Goal: Task Accomplishment & Management: Manage account settings

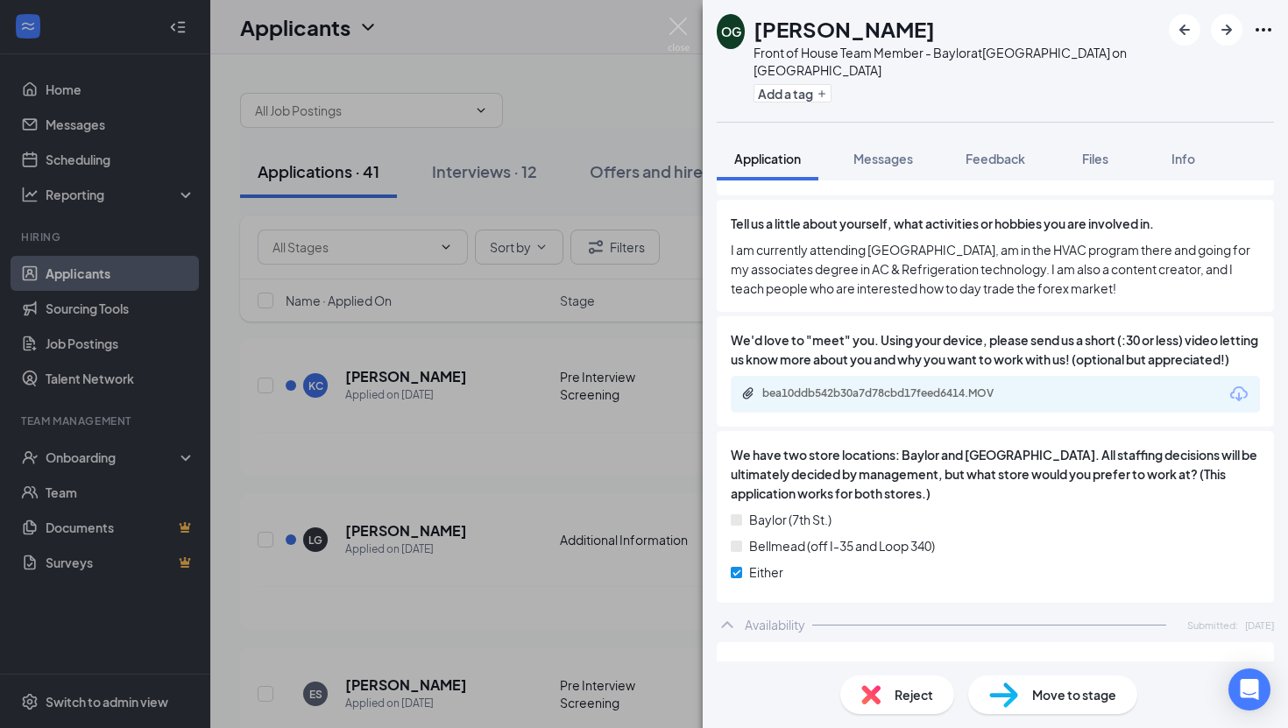
scroll to position [1470, 0]
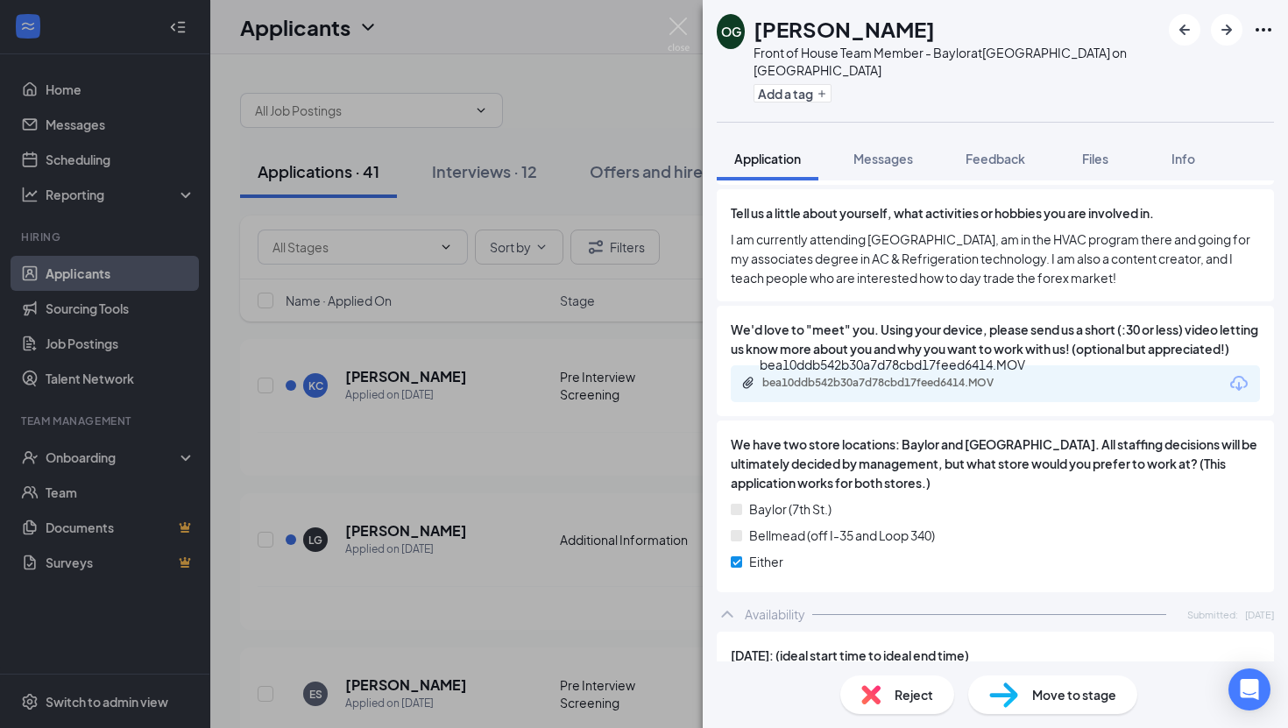
click at [976, 392] on div "bea10ddb542b30a7d78cbd17feed6414.MOV" at bounding box center [883, 384] width 284 height 17
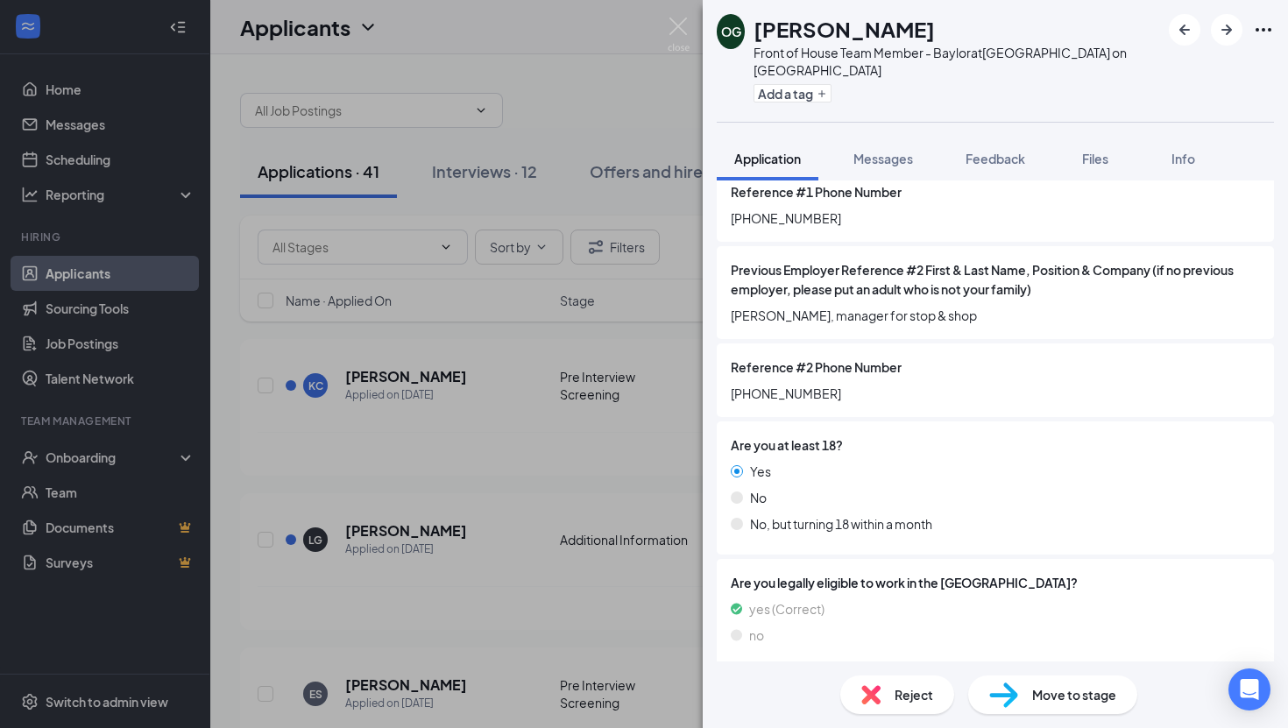
scroll to position [477, 0]
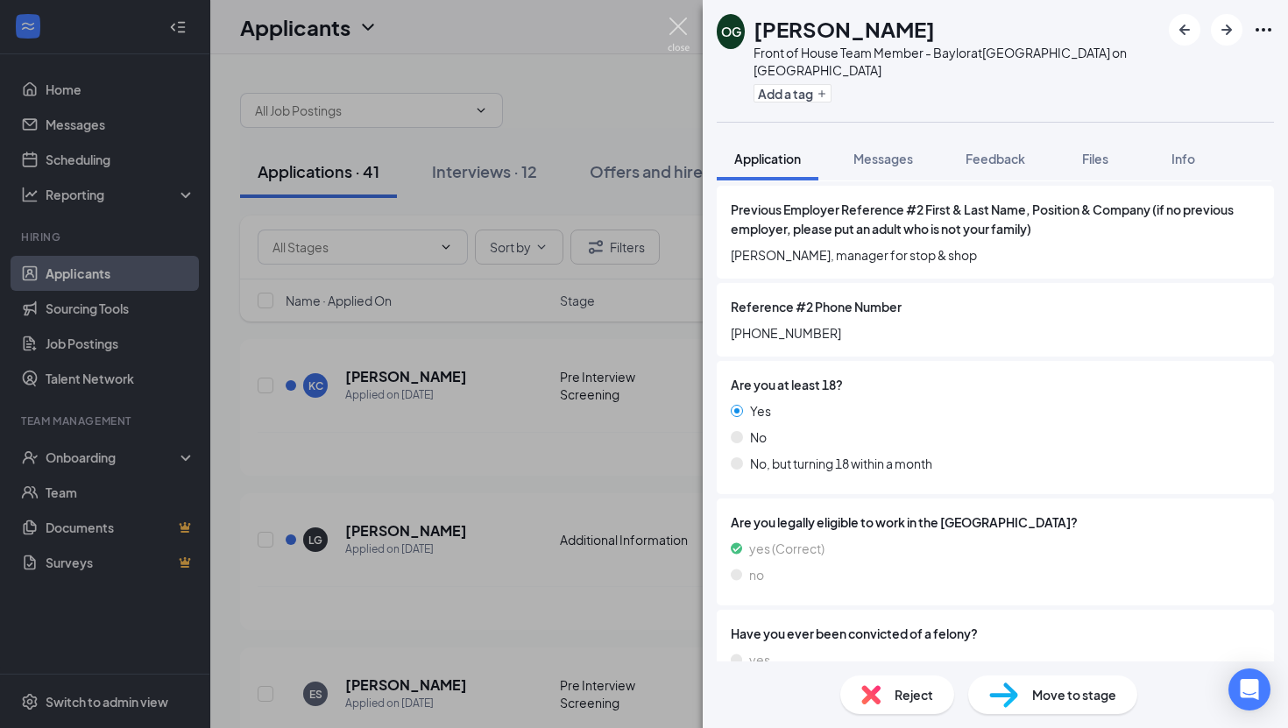
click at [676, 27] on img at bounding box center [679, 35] width 22 height 34
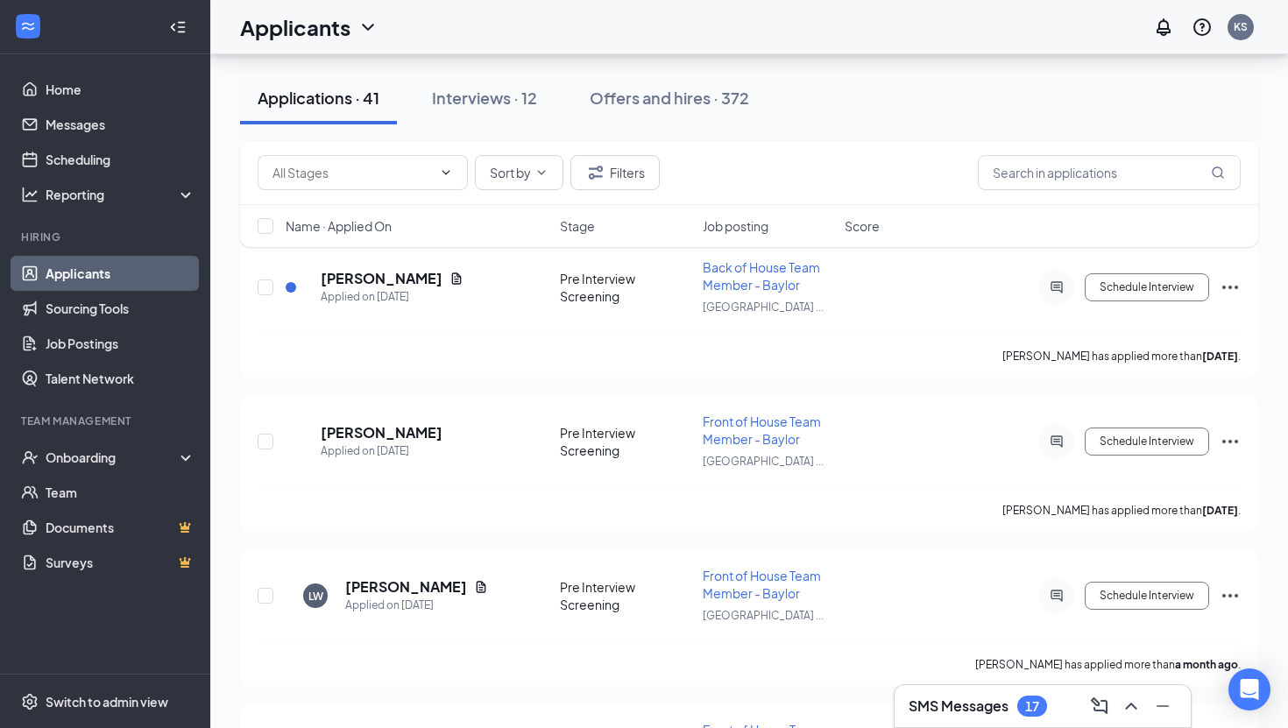
scroll to position [5799, 0]
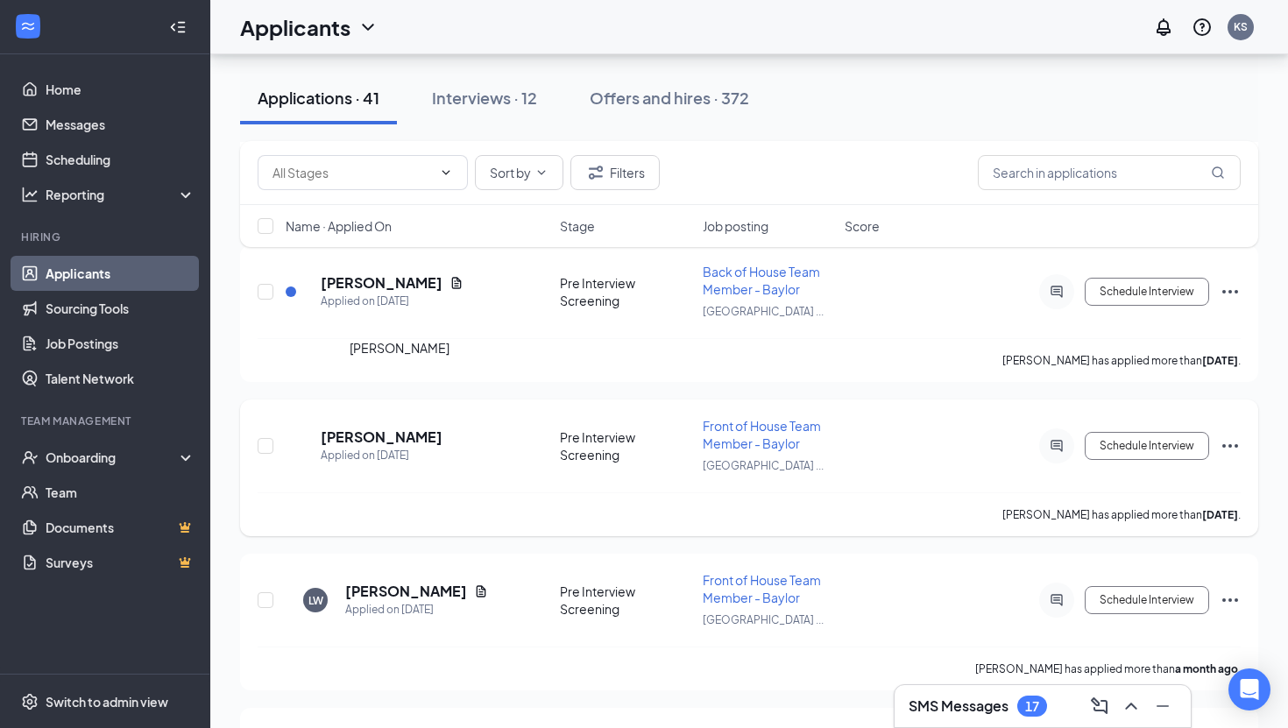
click at [390, 428] on h5 "[PERSON_NAME]" at bounding box center [382, 437] width 122 height 19
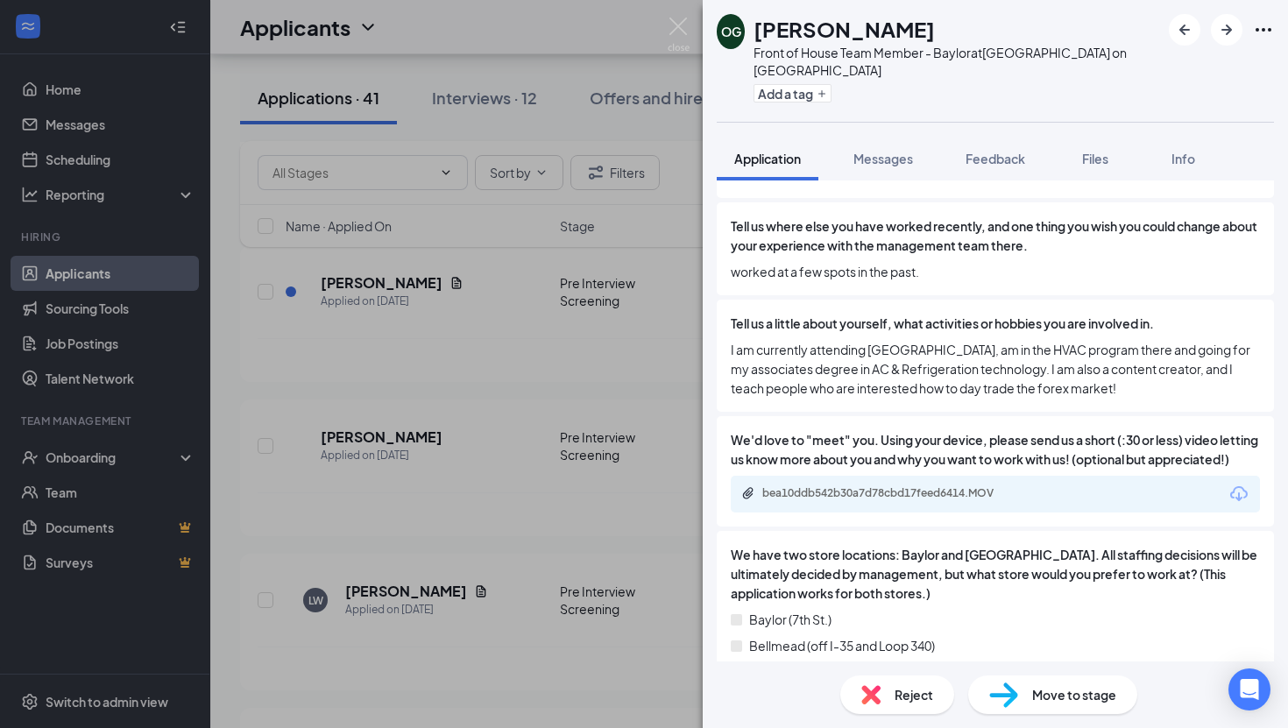
scroll to position [1354, 0]
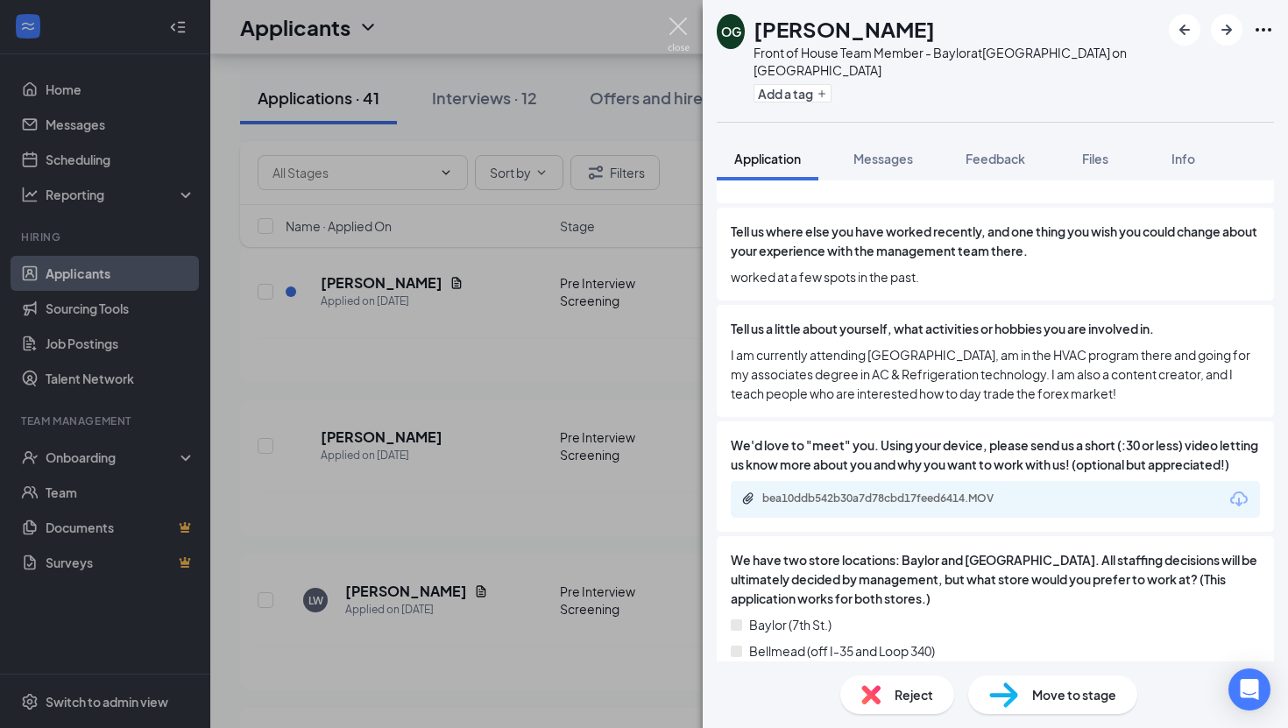
click at [679, 27] on img at bounding box center [679, 35] width 22 height 34
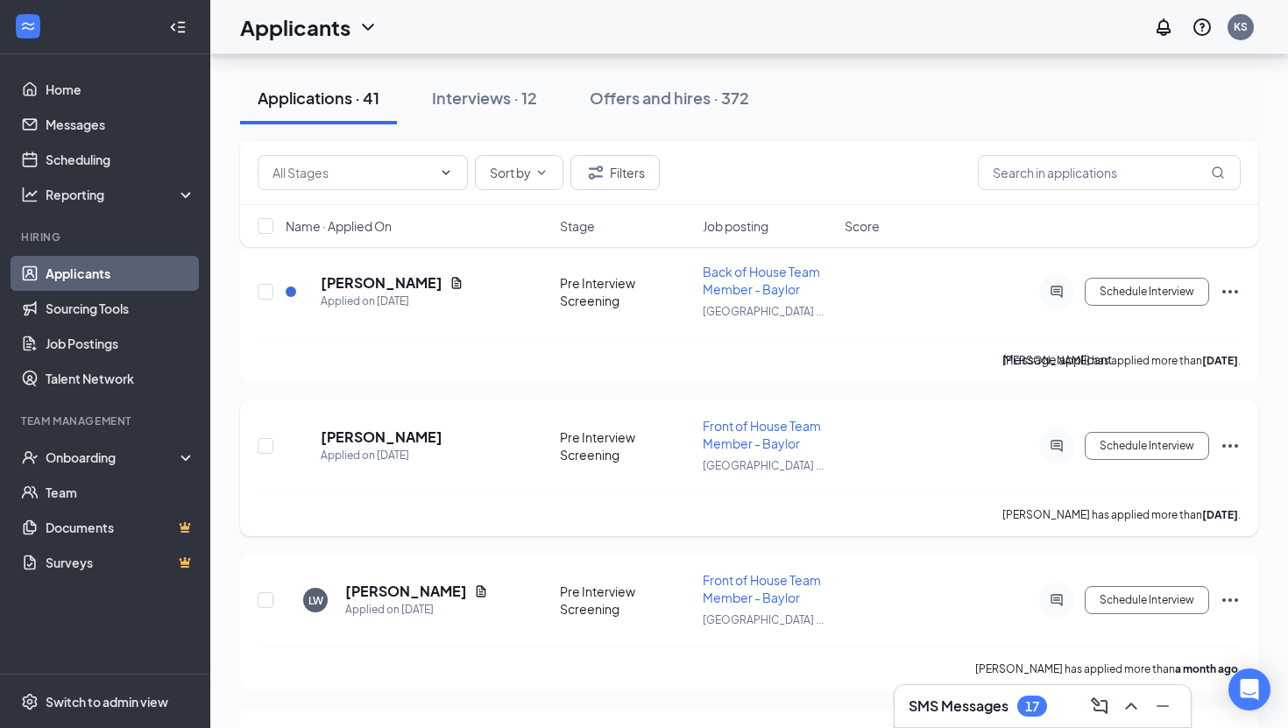
click at [1054, 439] on icon "ActiveChat" at bounding box center [1056, 446] width 21 height 14
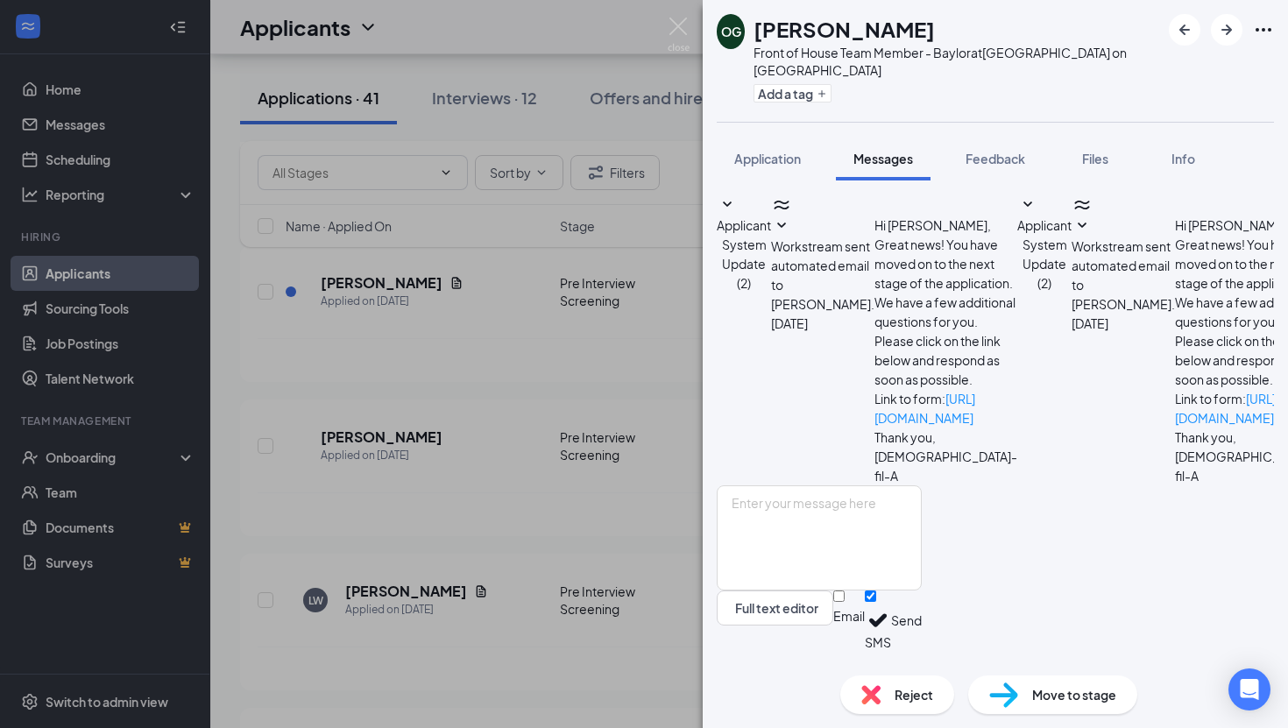
scroll to position [30, 0]
click at [844, 531] on textarea at bounding box center [819, 537] width 205 height 105
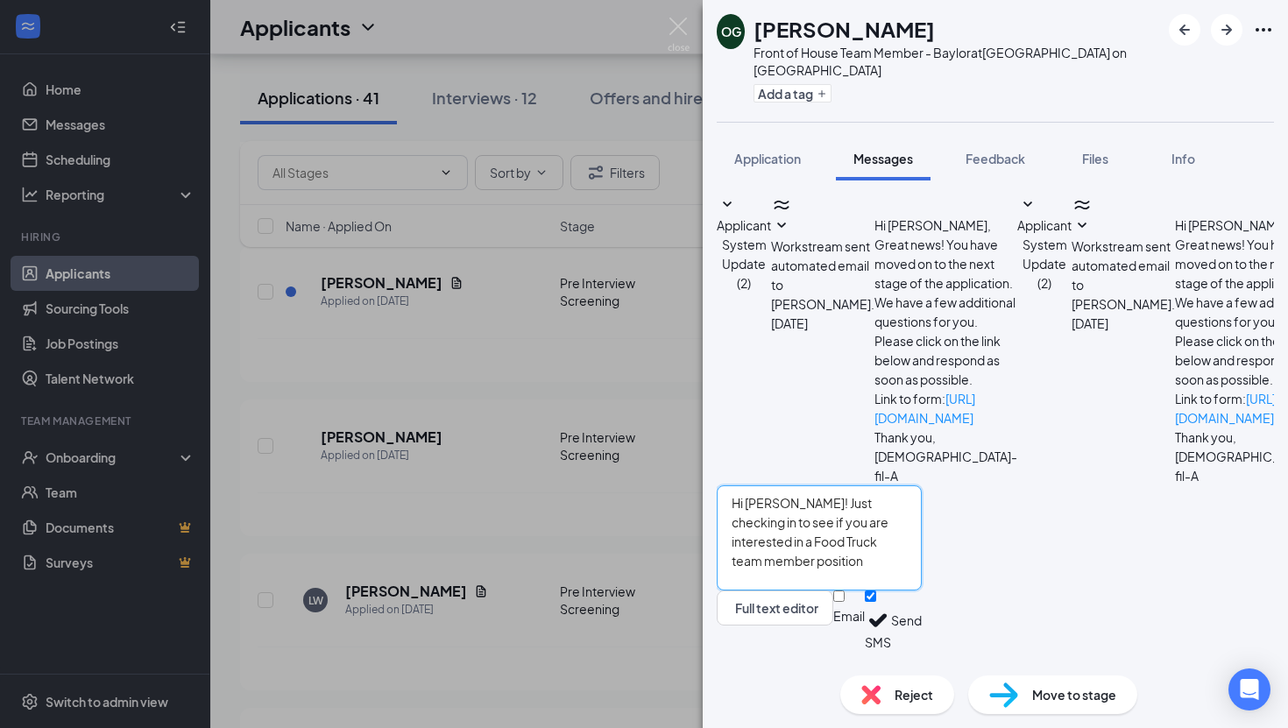
click at [824, 512] on textarea "Hi [PERSON_NAME]! Just checking in to see if you are interested in a Food Truck…" at bounding box center [819, 537] width 205 height 105
click at [922, 518] on textarea "Hi [PERSON_NAME]! Thanks so much for applying! Just checking in to see if you a…" at bounding box center [819, 537] width 205 height 105
click at [840, 540] on textarea "Hi [PERSON_NAME]! Thanks so much for applying! Just checking in to see if you a…" at bounding box center [819, 537] width 205 height 105
click at [922, 536] on textarea "Hi [PERSON_NAME]! Thanks so much for applying! Just checking in to see if you a…" at bounding box center [819, 537] width 205 height 105
type textarea "Hi [PERSON_NAME]! Thanks so much for applying! Just checking in to see if you a…"
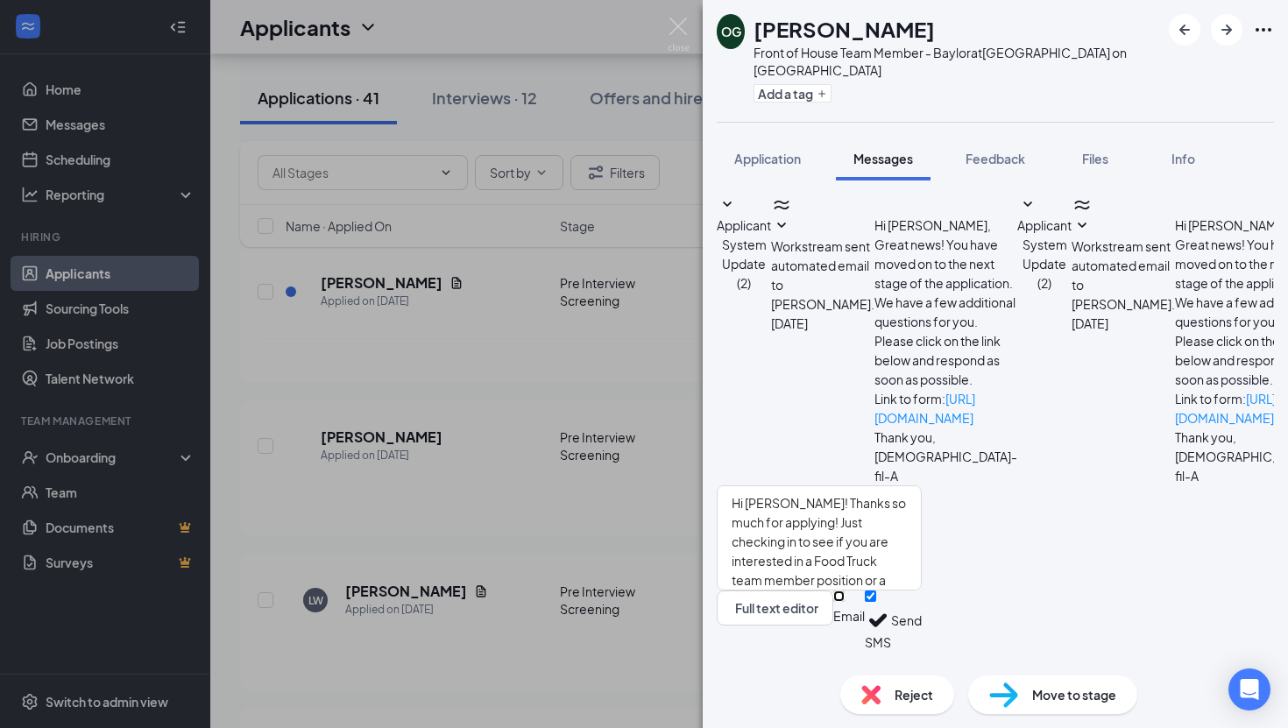
click at [845, 602] on input "Email" at bounding box center [838, 595] width 11 height 11
checkbox input "true"
click at [913, 540] on textarea "Hi [PERSON_NAME]! Thanks so much for applying! Just checking in to see if you a…" at bounding box center [819, 537] width 205 height 105
click at [922, 537] on textarea "Hi [PERSON_NAME]! Thanks so much for applying! Just checking in to see if you a…" at bounding box center [819, 537] width 205 height 105
click at [822, 537] on textarea "Hi [PERSON_NAME]! Thanks so much for applying! Just checking in to see if you a…" at bounding box center [819, 537] width 205 height 105
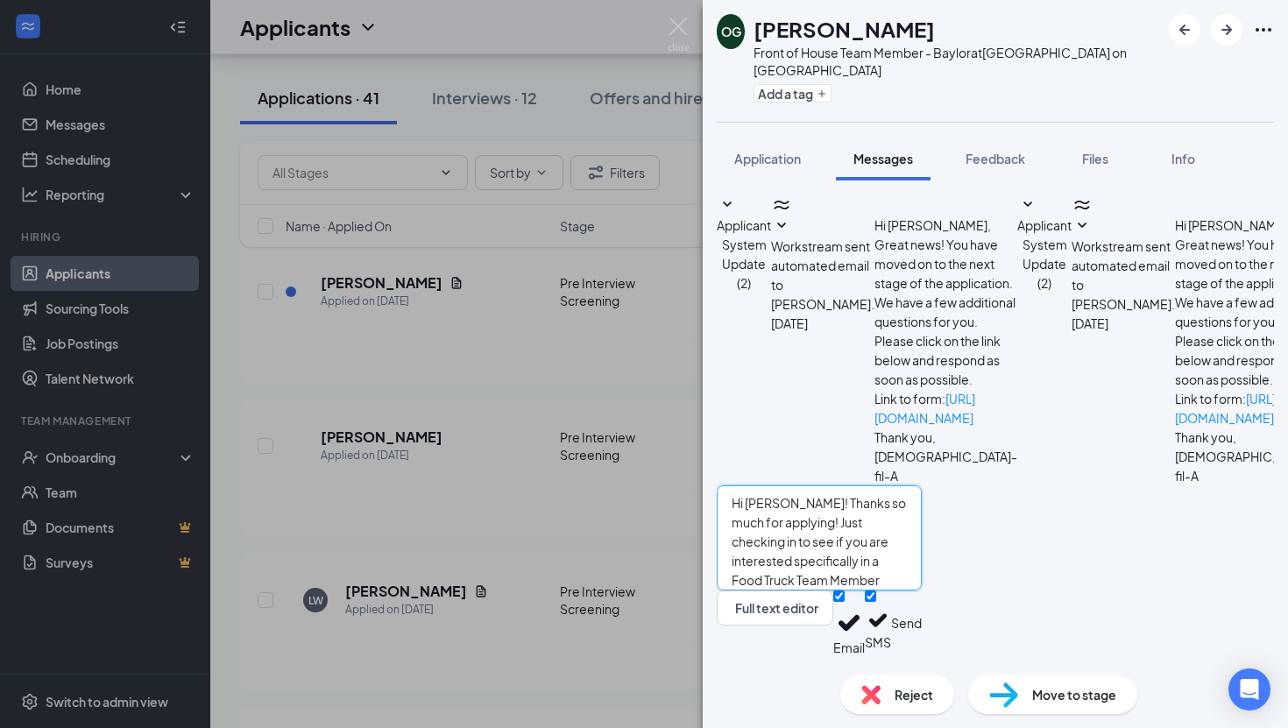
click at [922, 537] on textarea "Hi [PERSON_NAME]! Thanks so much for applying! Just checking in to see if you a…" at bounding box center [819, 537] width 205 height 105
click at [922, 574] on textarea "Hi [PERSON_NAME]! Thanks so much for applying! Just checking in to see if you a…" at bounding box center [819, 537] width 205 height 105
type textarea "Hi [PERSON_NAME]! Thanks so much for applying! Just checking in to see if you a…"
click at [922, 628] on button "Send" at bounding box center [906, 623] width 31 height 66
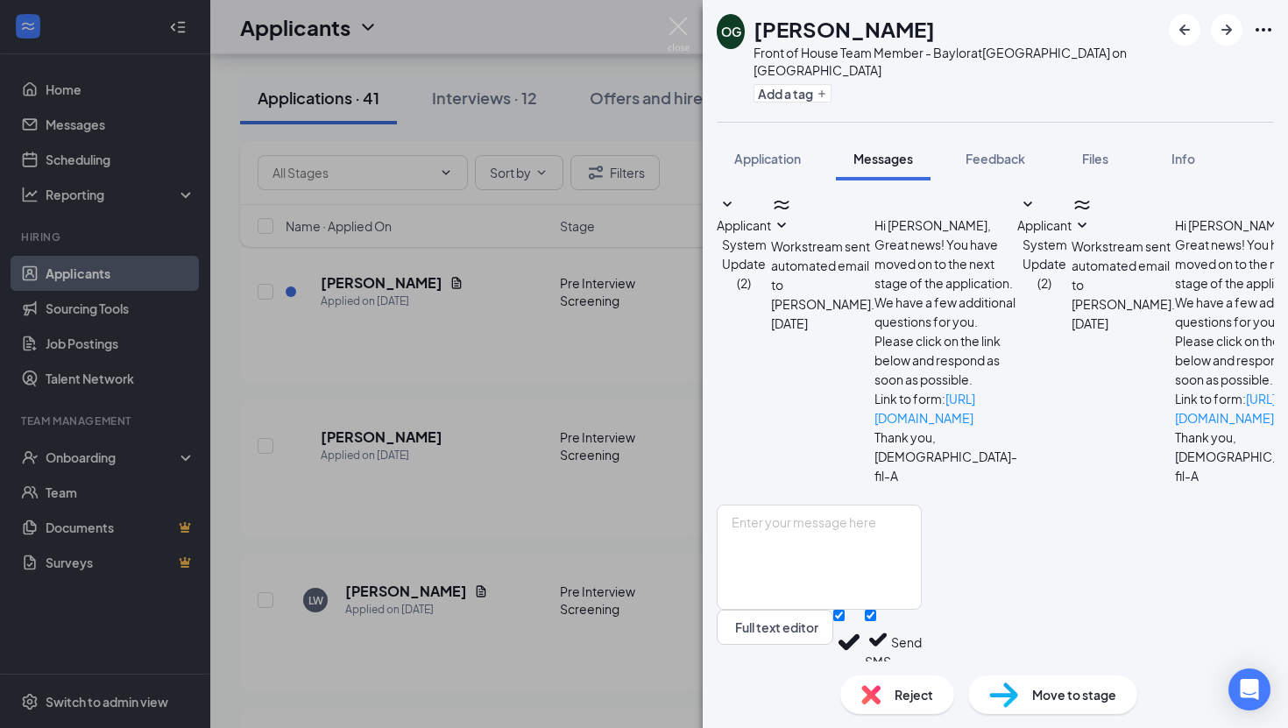
scroll to position [373, 0]
click at [677, 29] on img at bounding box center [679, 35] width 22 height 34
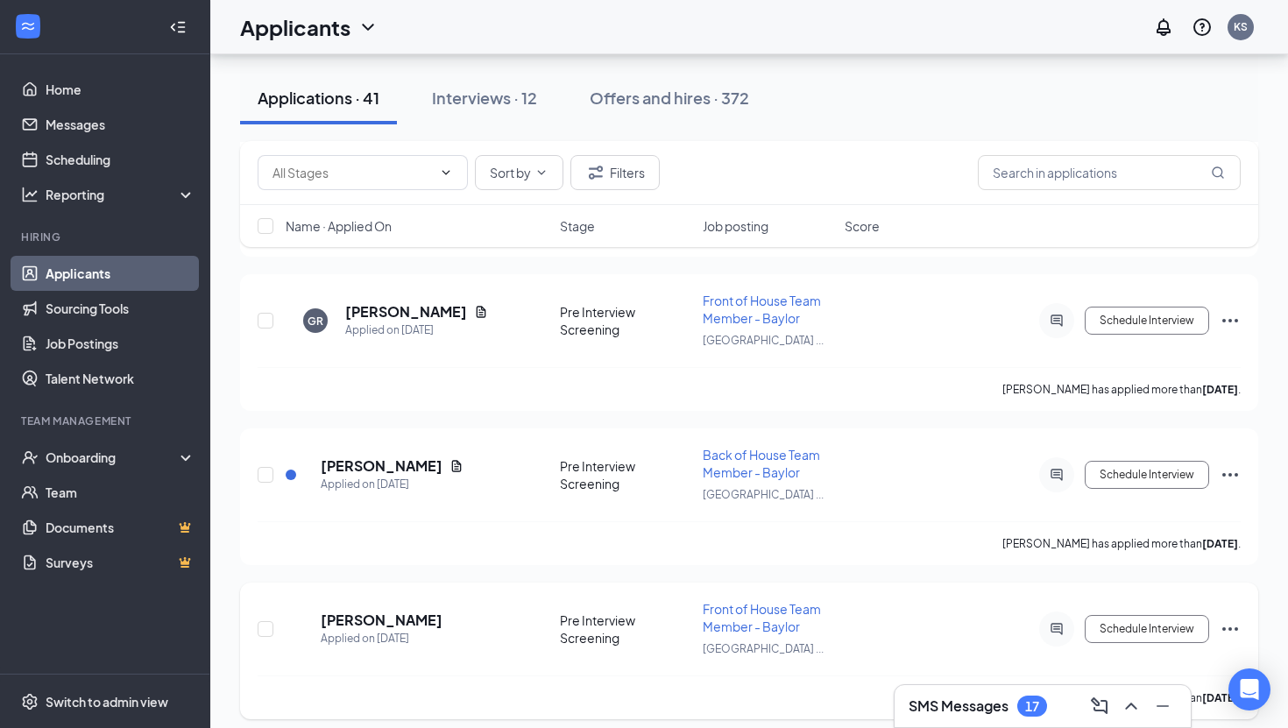
scroll to position [5617, 0]
click at [418, 455] on h5 "[PERSON_NAME]" at bounding box center [382, 464] width 122 height 19
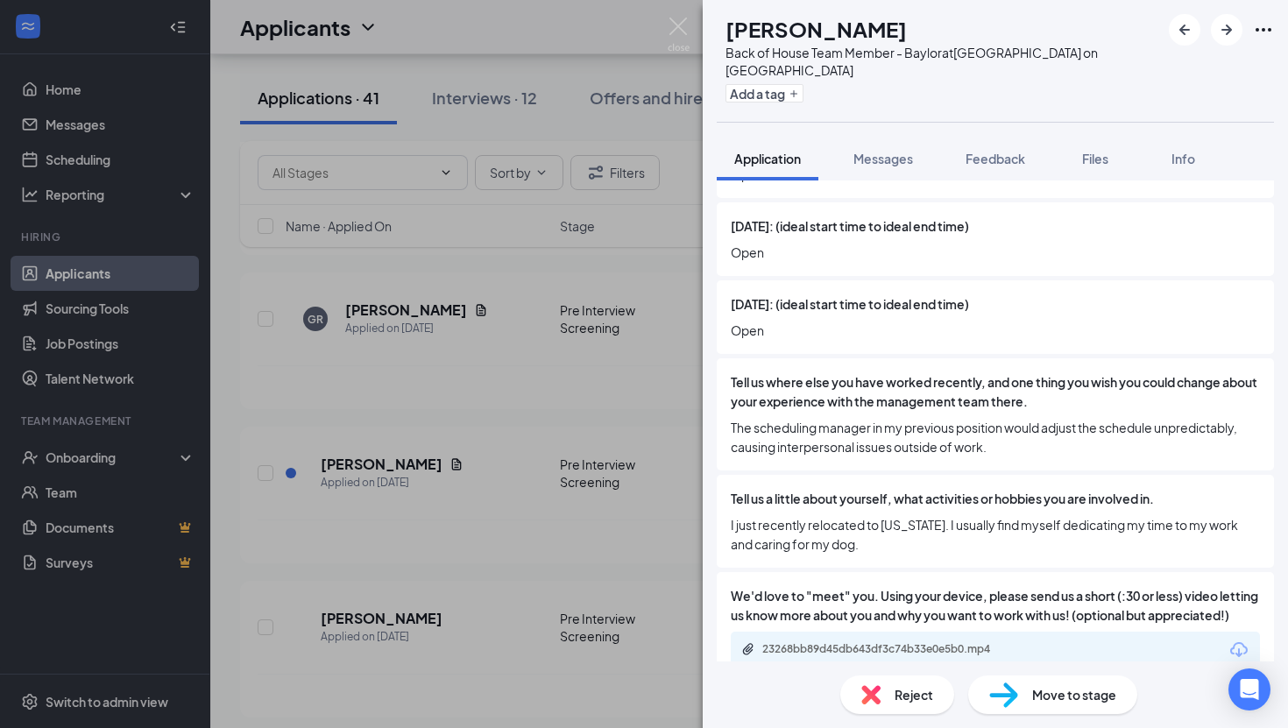
scroll to position [1984, 0]
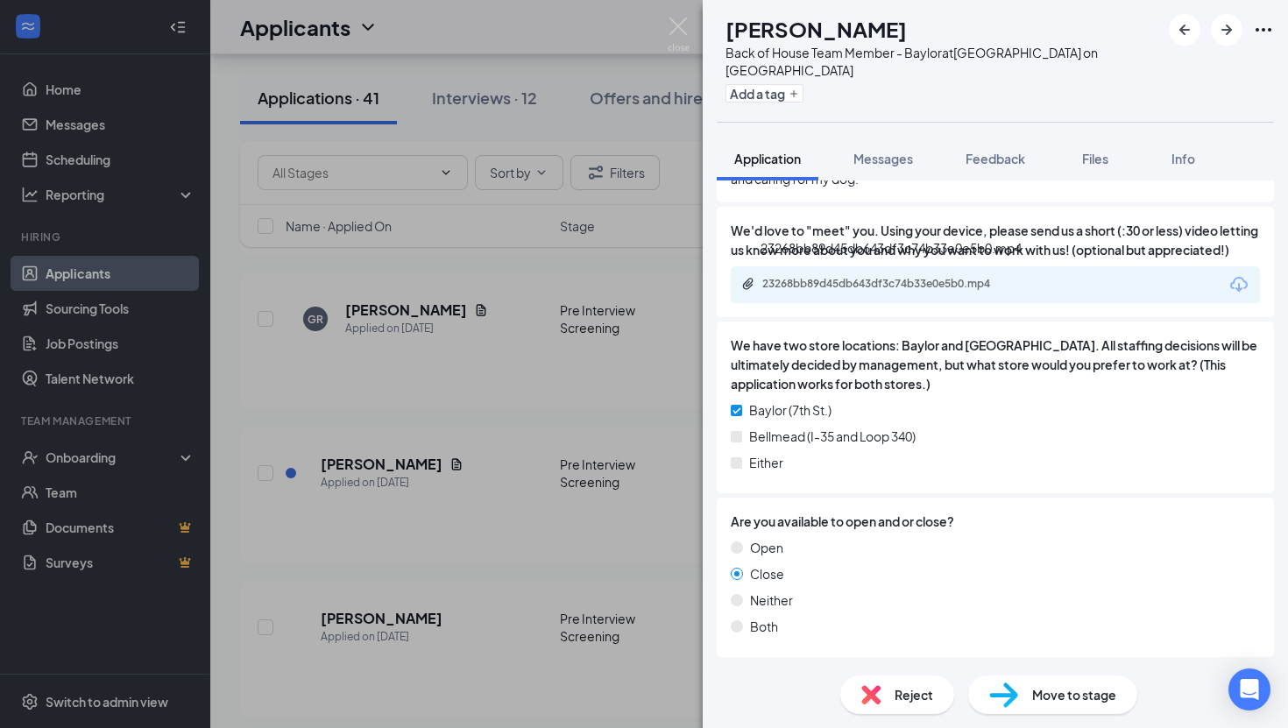
click at [929, 290] on div "23268bb89d45db643df3c74b33e0e5b0.mp4" at bounding box center [884, 284] width 245 height 14
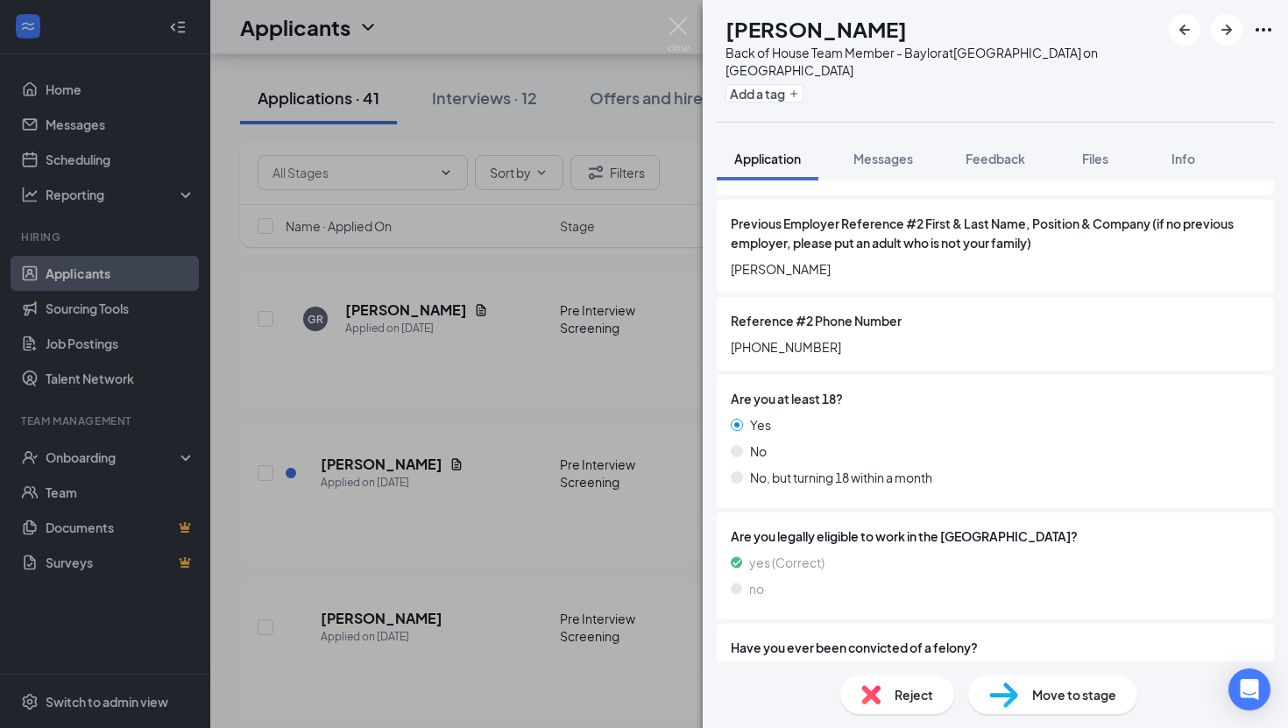
scroll to position [0, 0]
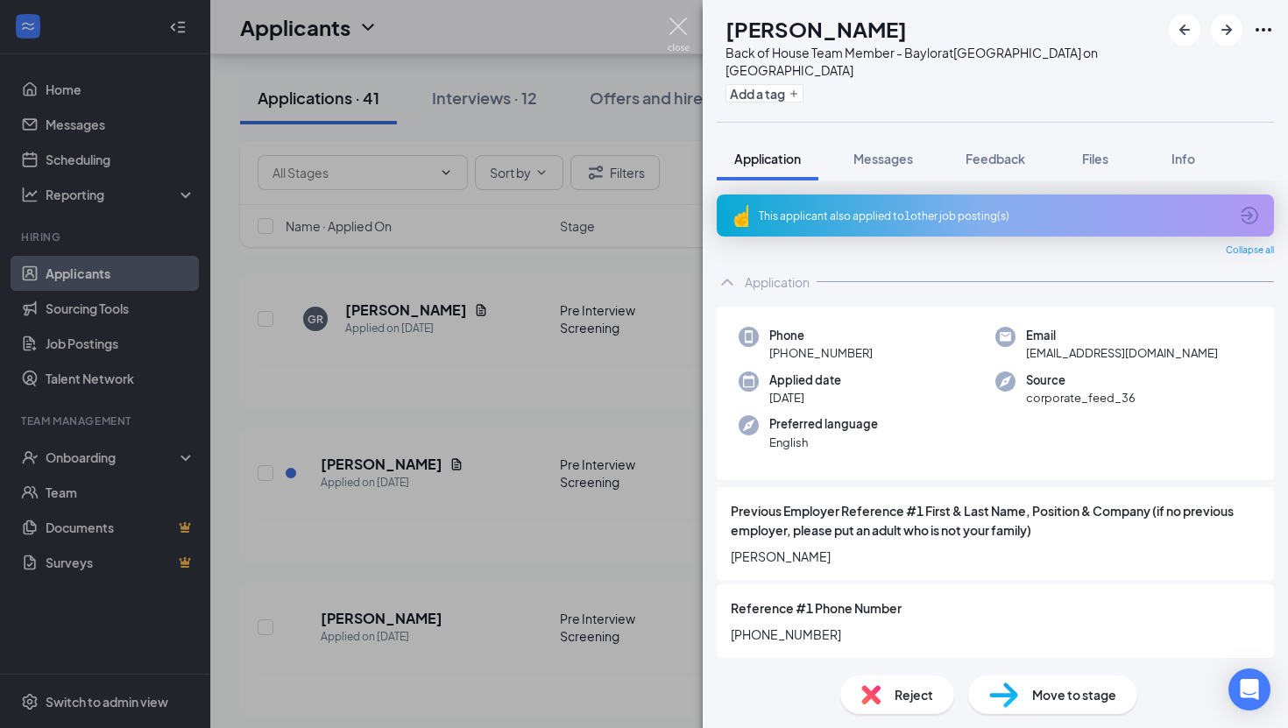
click at [679, 32] on img at bounding box center [679, 35] width 22 height 34
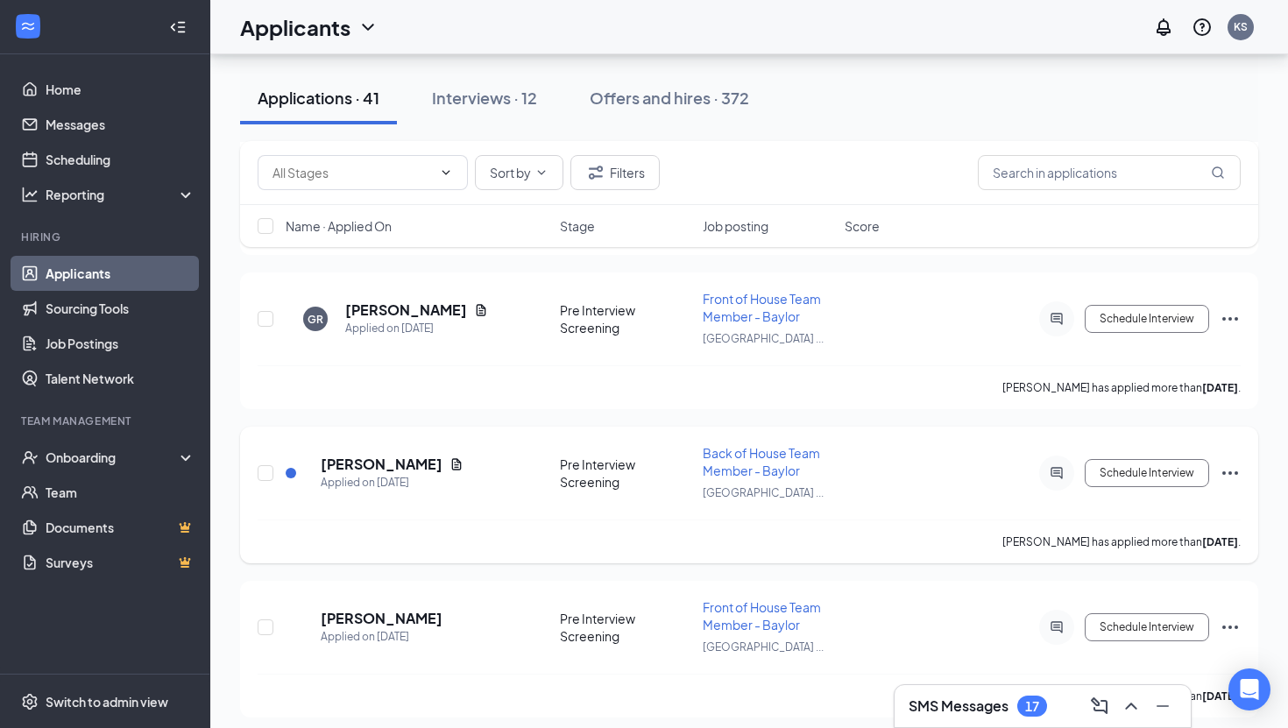
click at [1228, 463] on icon "Ellipses" at bounding box center [1229, 473] width 21 height 21
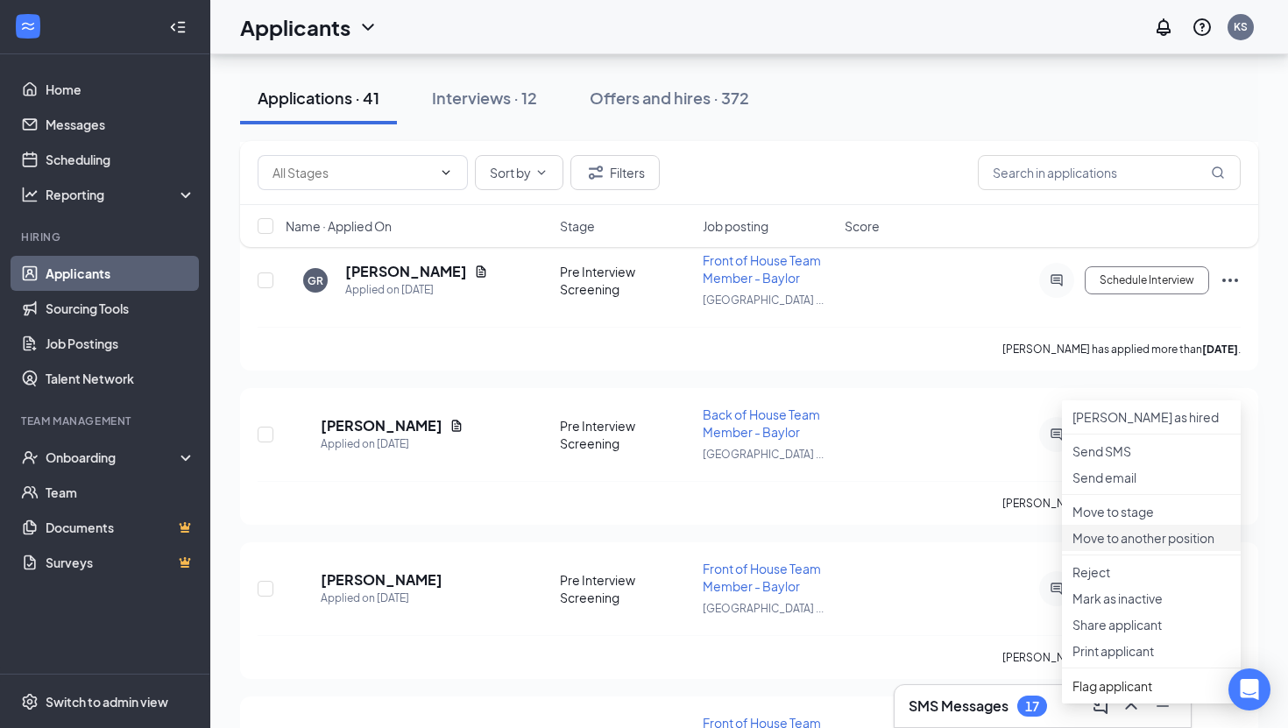
scroll to position [5673, 0]
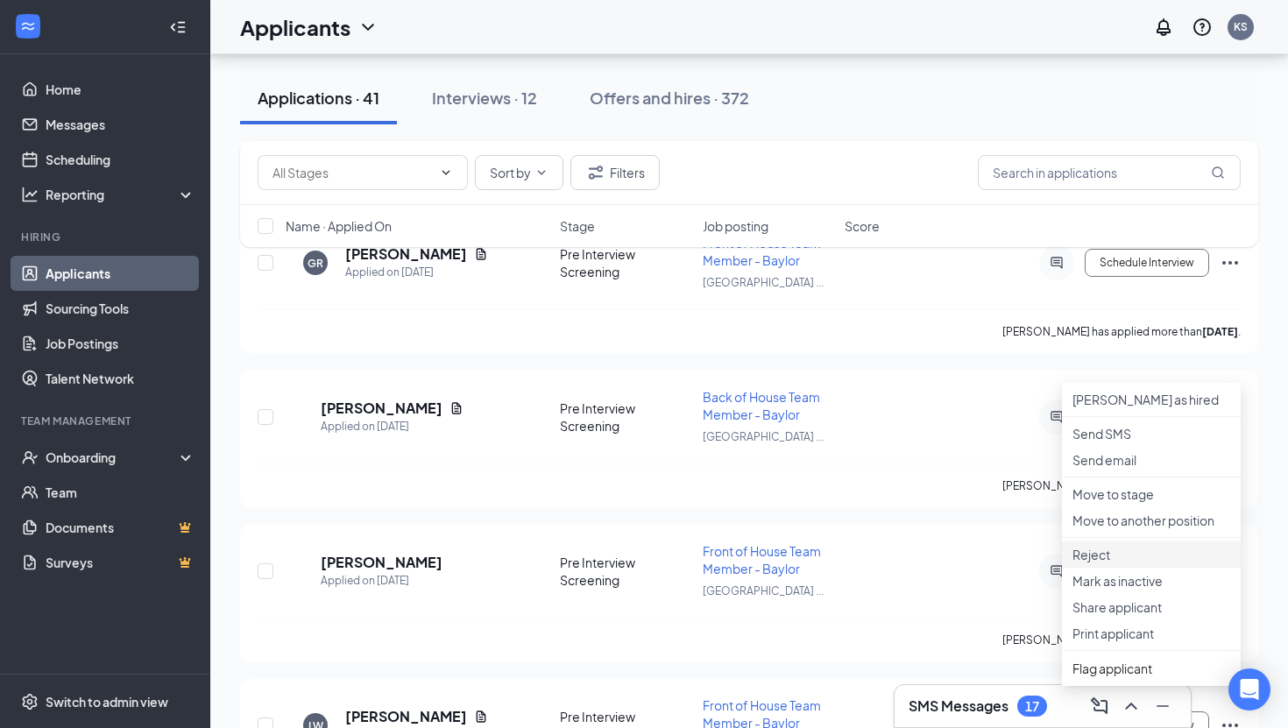
click at [1120, 563] on p "Reject" at bounding box center [1151, 555] width 158 height 18
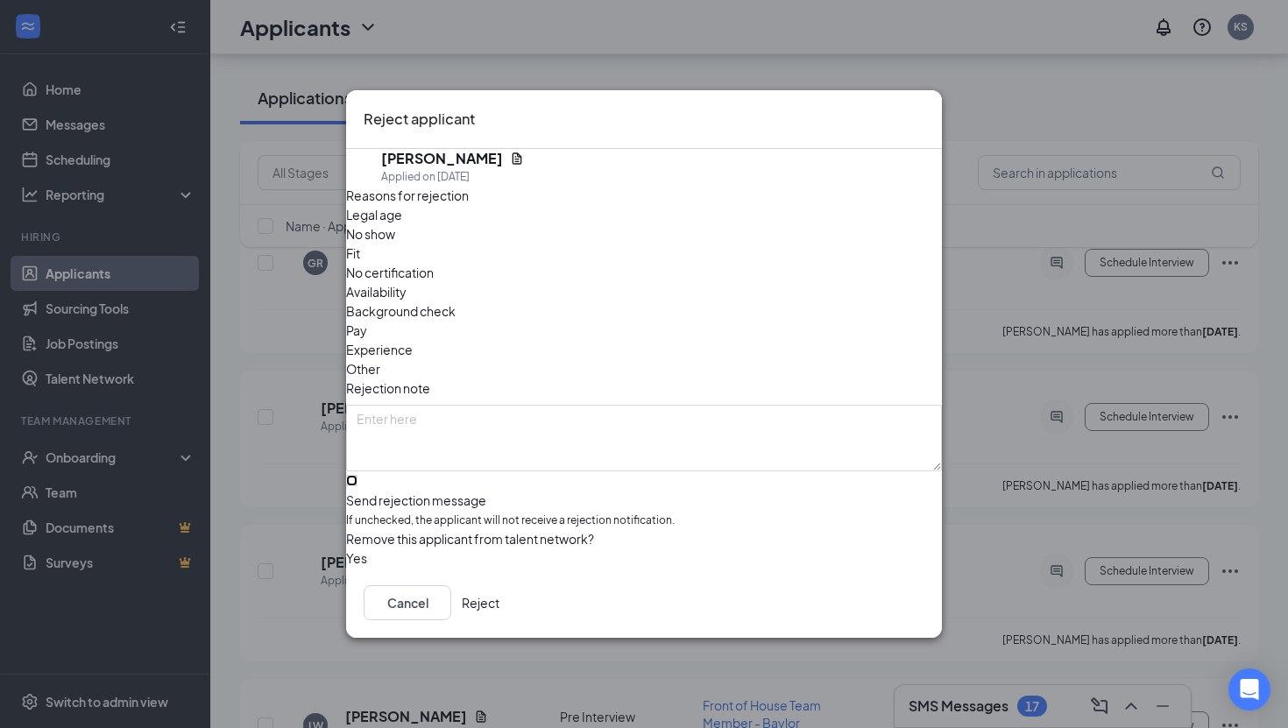
click at [357, 475] on input "Send rejection message If unchecked, the applicant will not receive a rejection…" at bounding box center [351, 480] width 11 height 11
checkbox input "true"
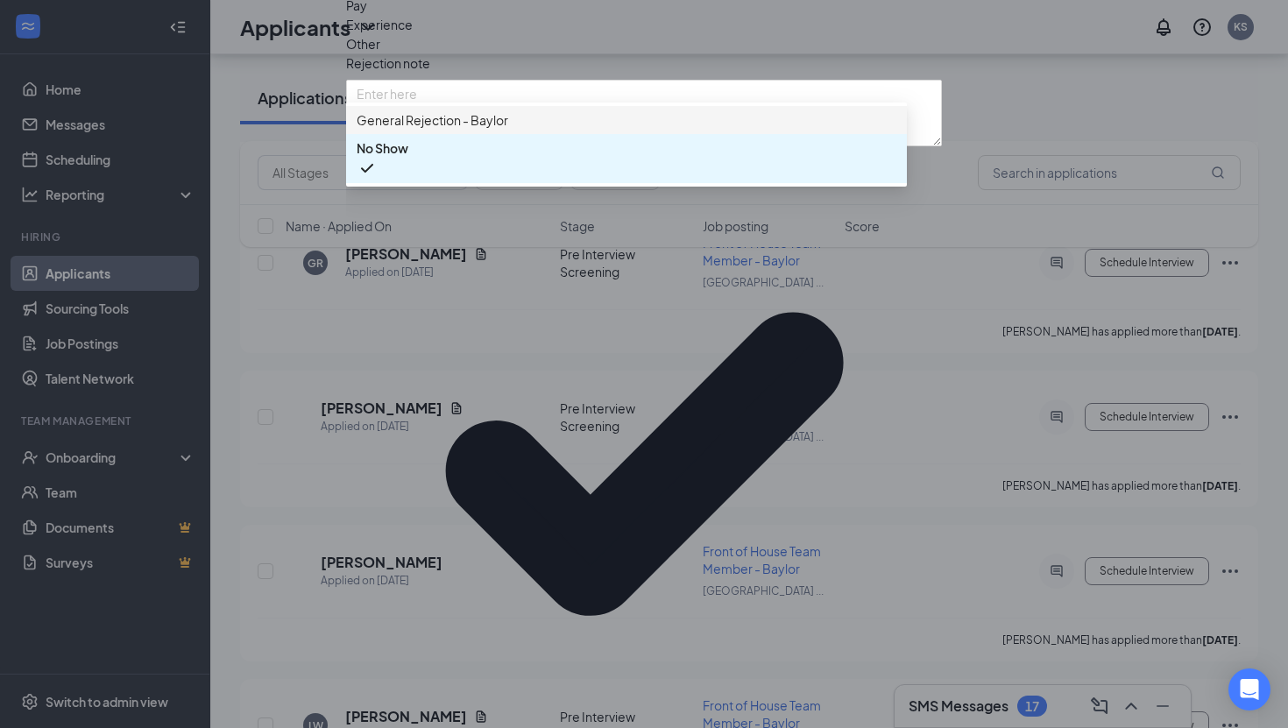
click at [767, 130] on span "General Rejection - Baylor" at bounding box center [627, 119] width 540 height 19
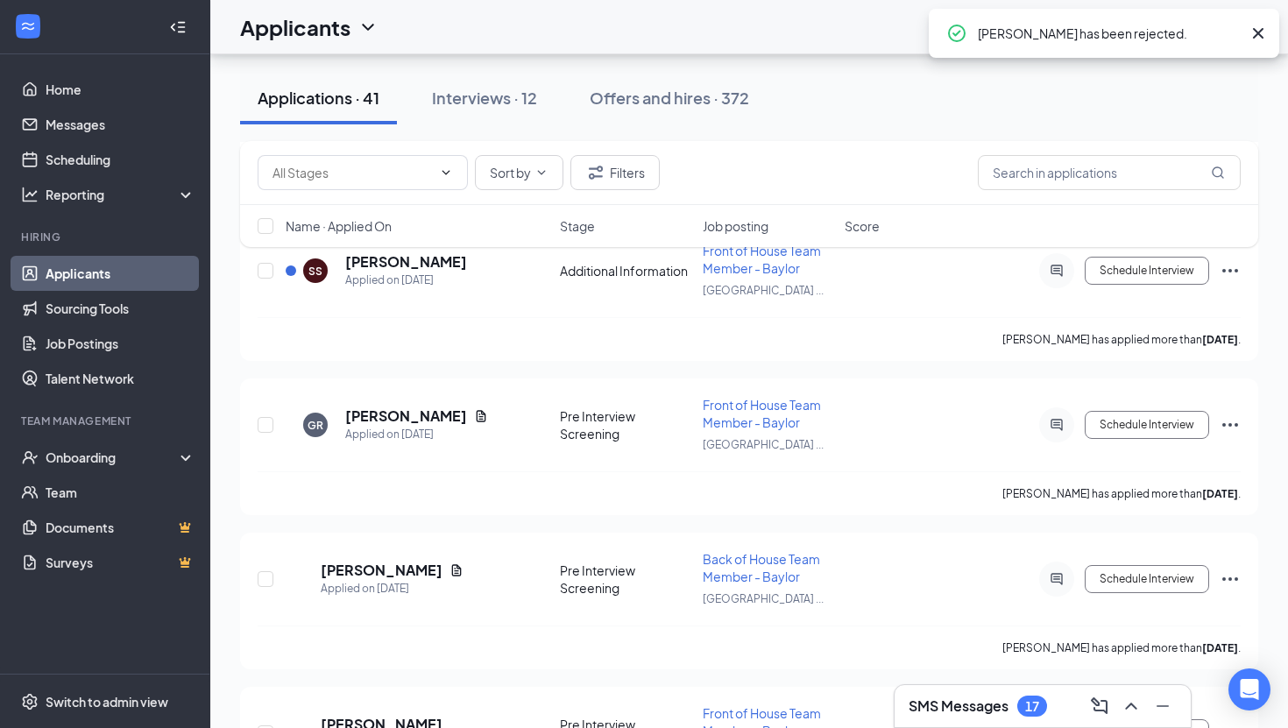
scroll to position [5510, 0]
click at [384, 407] on h5 "[PERSON_NAME]" at bounding box center [406, 416] width 122 height 19
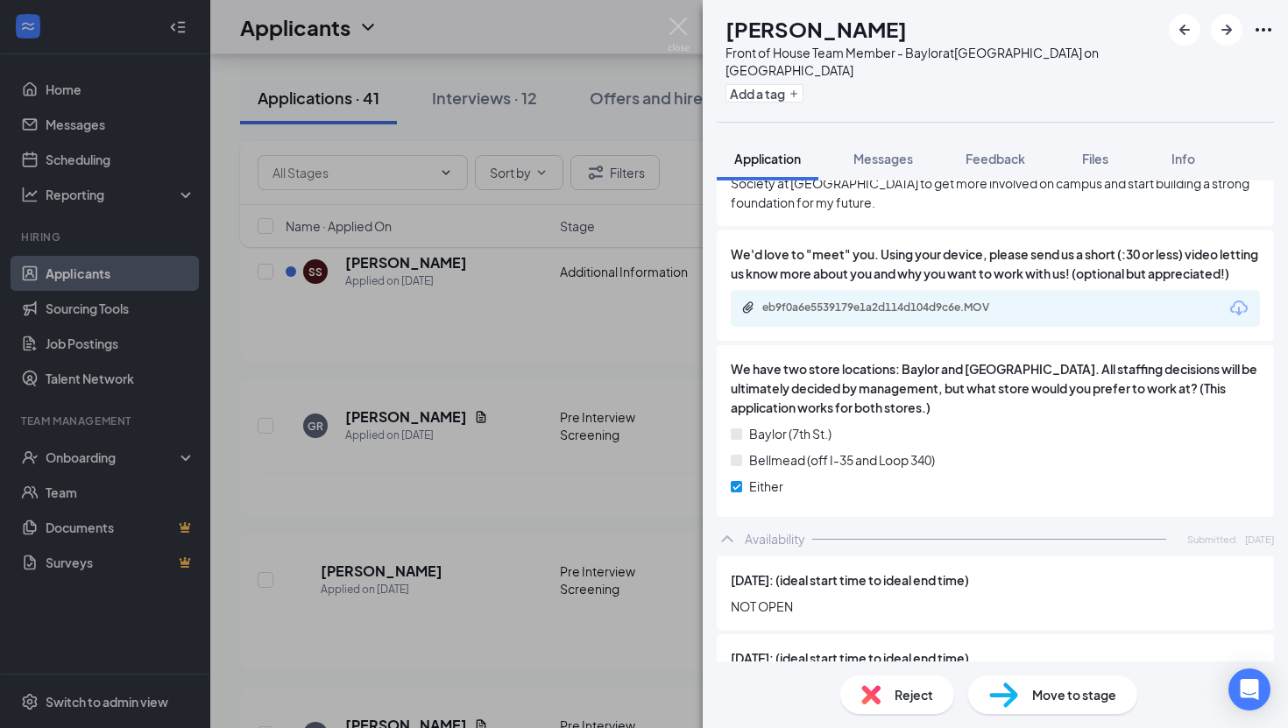
scroll to position [1976, 0]
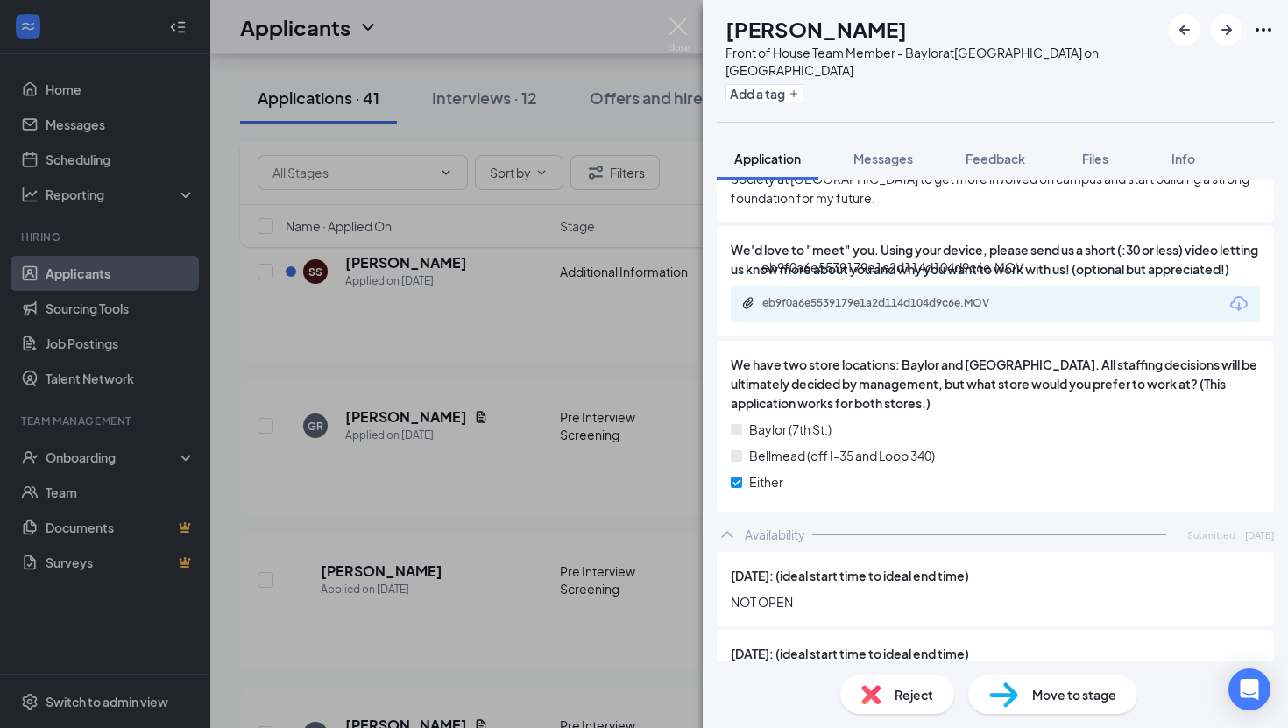
click at [921, 301] on div "eb9f0a6e5539179e1a2d114d104d9c6e.MOV" at bounding box center [884, 303] width 245 height 14
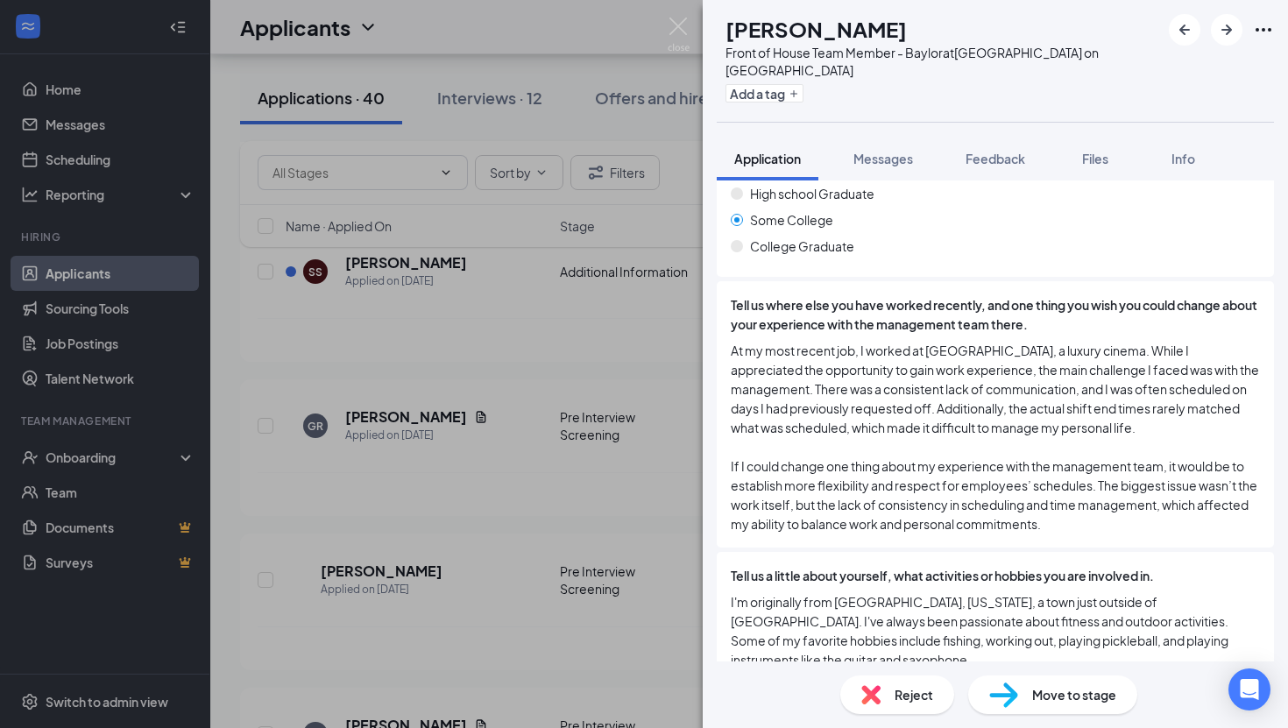
scroll to position [523, 0]
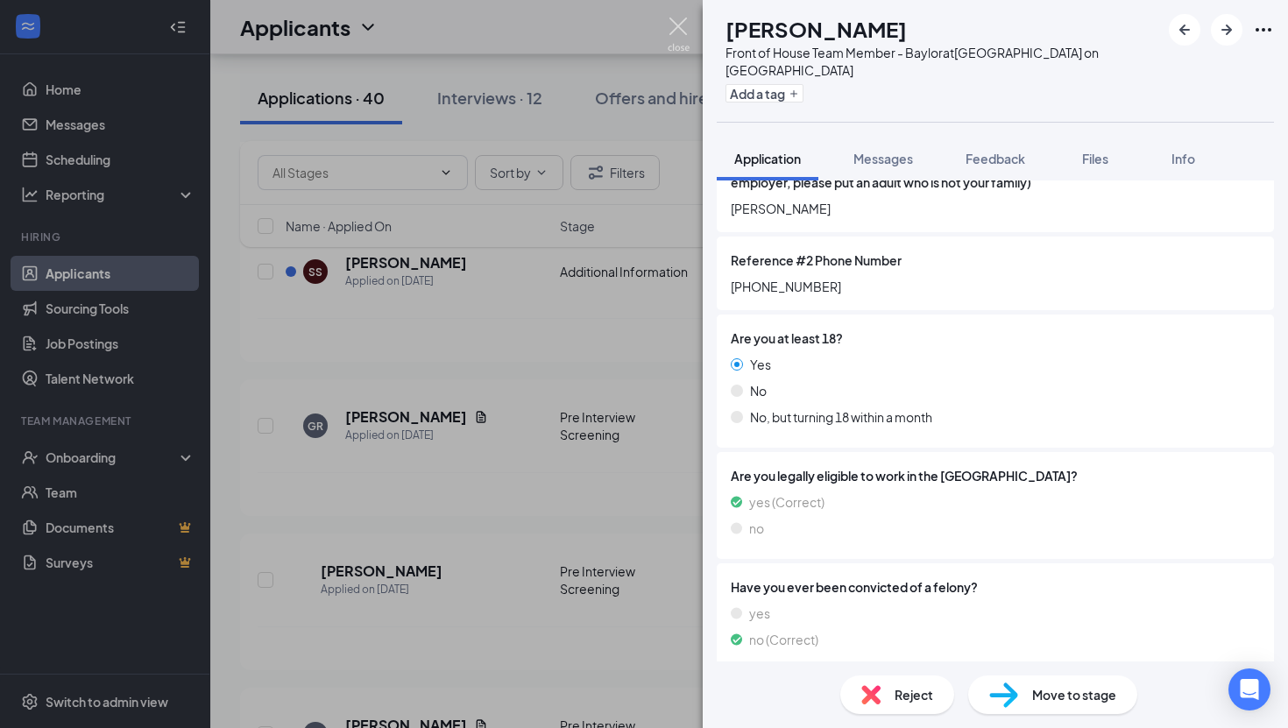
click at [675, 19] on img at bounding box center [679, 35] width 22 height 34
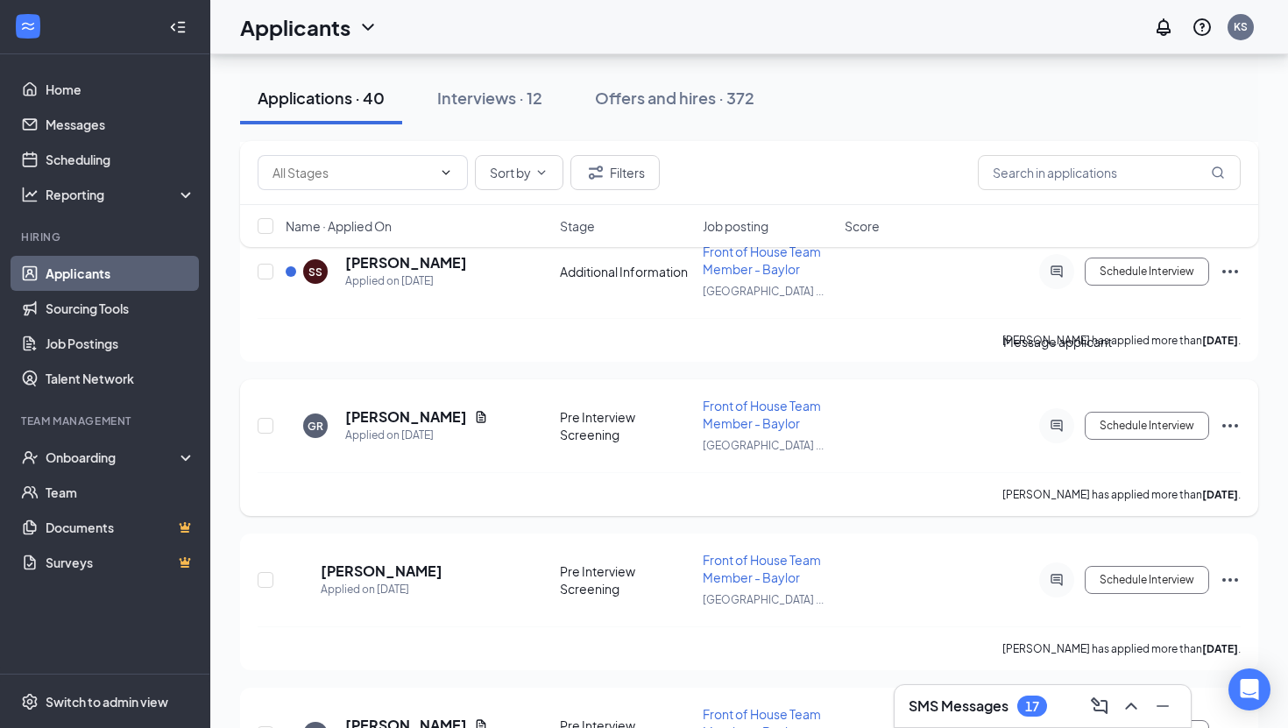
click at [1046, 419] on icon "ActiveChat" at bounding box center [1056, 426] width 21 height 14
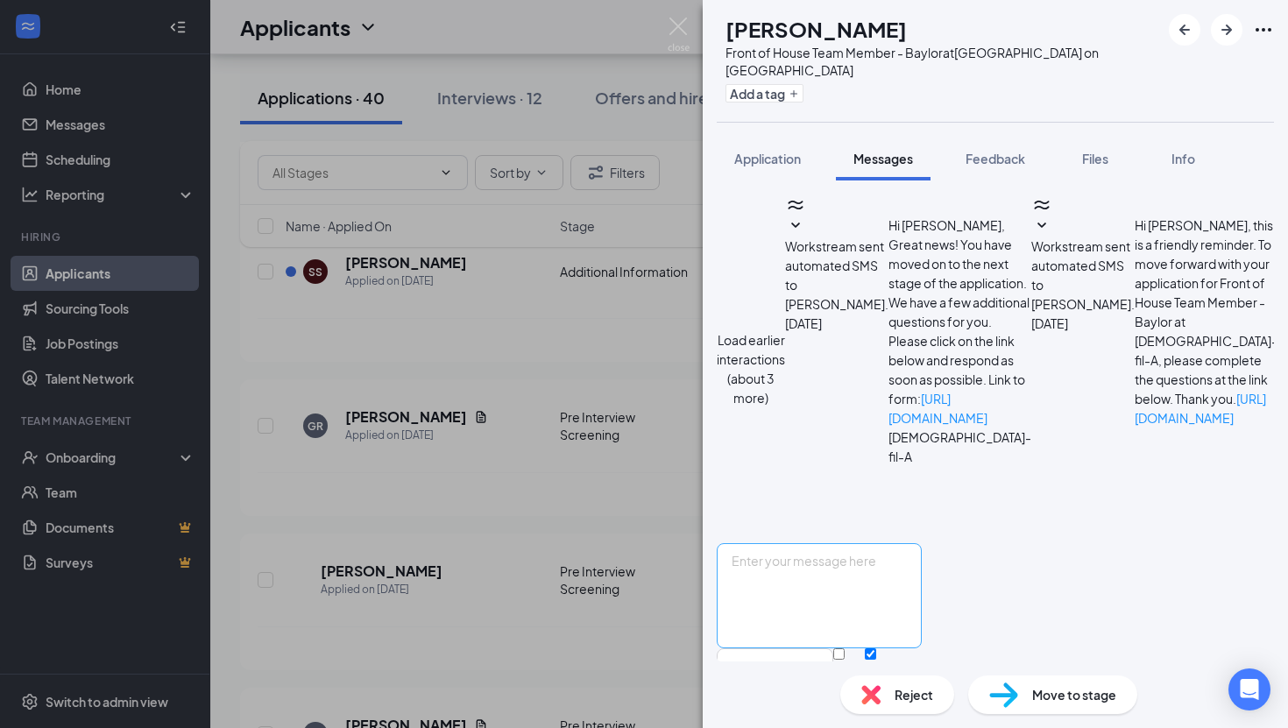
scroll to position [364, 0]
click at [827, 543] on textarea at bounding box center [819, 595] width 205 height 105
type textarea "Hi [PERSON_NAME]! We loved your application and are grateful you applied! Unfor…"
